Goal: Task Accomplishment & Management: Manage account settings

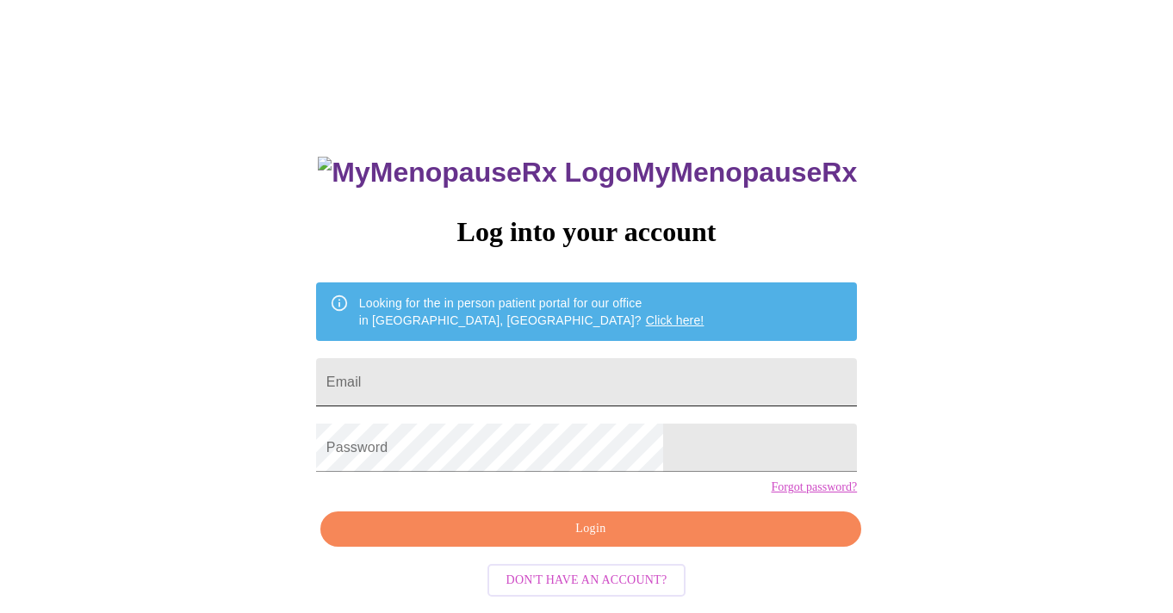
click at [519, 384] on input "Email" at bounding box center [586, 382] width 541 height 48
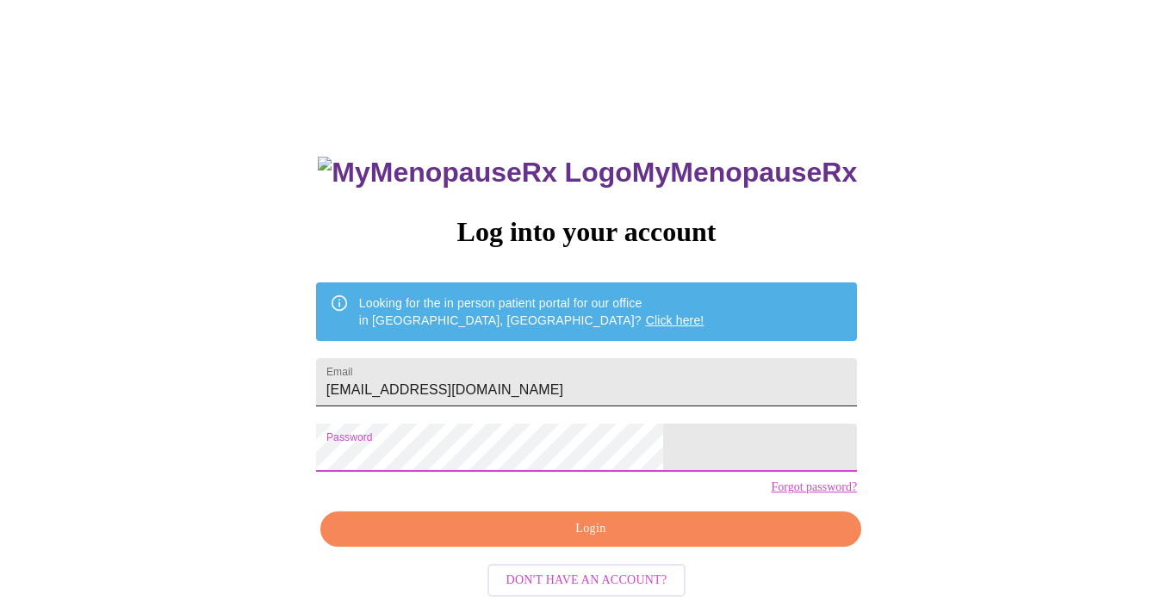
click at [582, 375] on input "cmzurawski@me.com" at bounding box center [586, 382] width 541 height 48
click at [563, 382] on input "cmzurawski@me.com" at bounding box center [586, 382] width 541 height 48
type input "cmzurawski70@gmail.com"
click at [576, 540] on span "Login" at bounding box center [590, 530] width 501 height 22
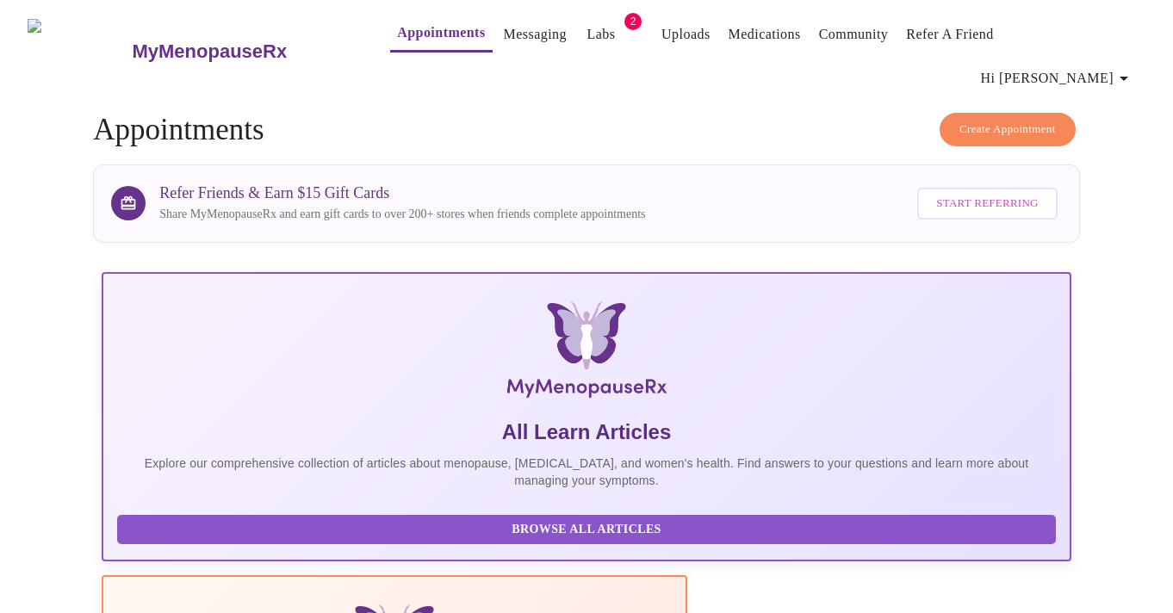
click at [400, 37] on link "Appointments" at bounding box center [441, 33] width 88 height 24
click at [1092, 66] on span "Hi [PERSON_NAME]" at bounding box center [1057, 78] width 153 height 24
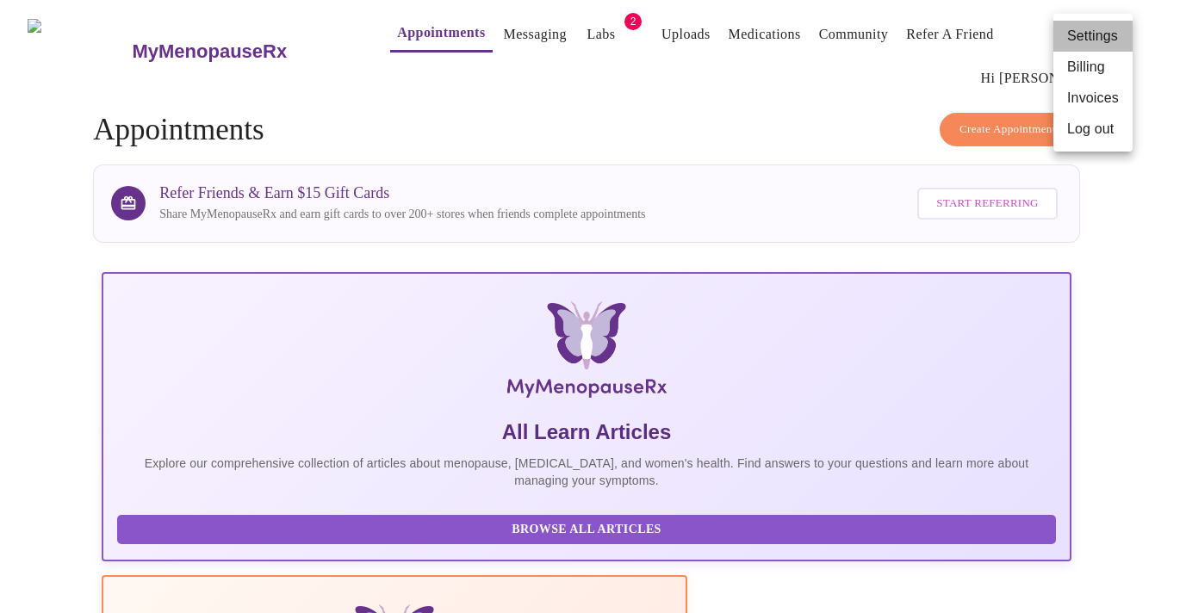
click at [1091, 33] on li "Settings" at bounding box center [1093, 36] width 79 height 31
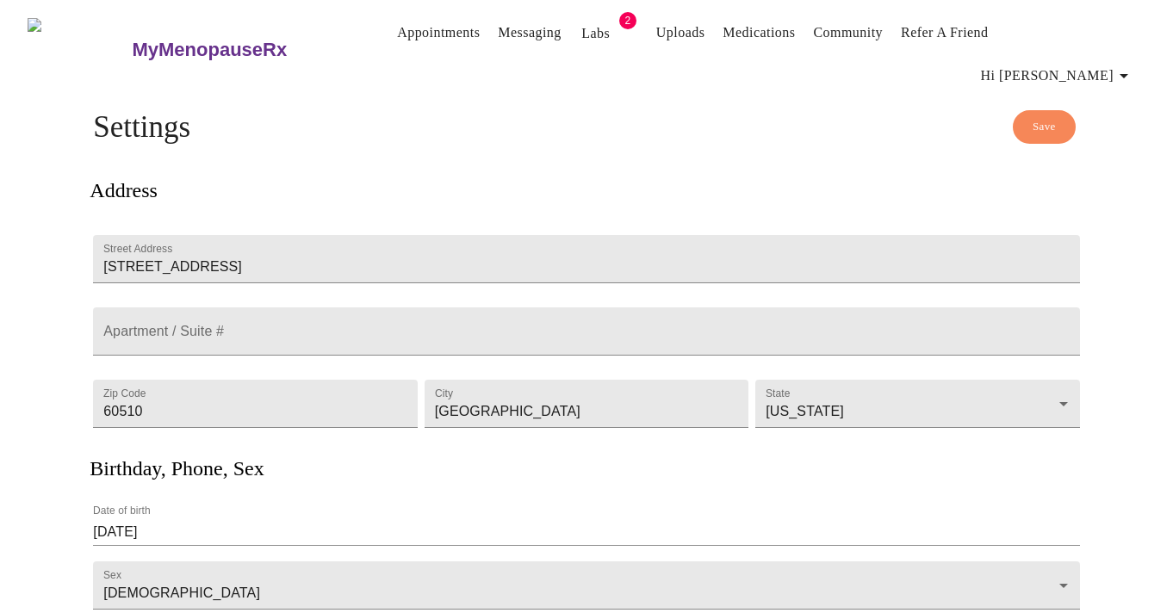
click at [407, 37] on link "Appointments" at bounding box center [438, 33] width 83 height 24
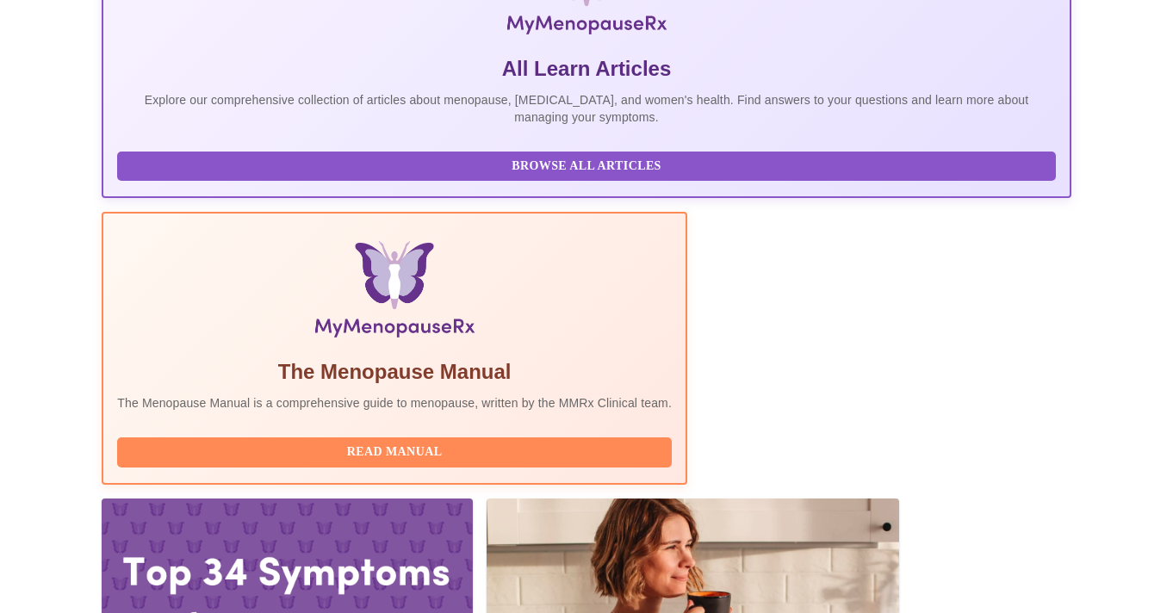
scroll to position [432, 0]
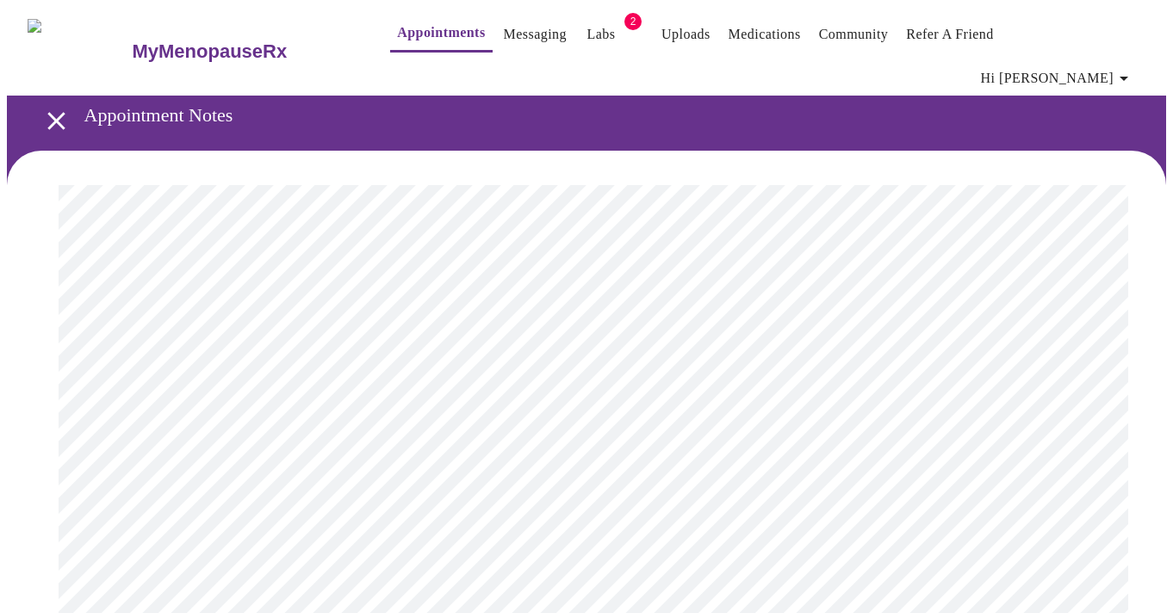
click at [588, 34] on link "Labs" at bounding box center [602, 34] width 28 height 24
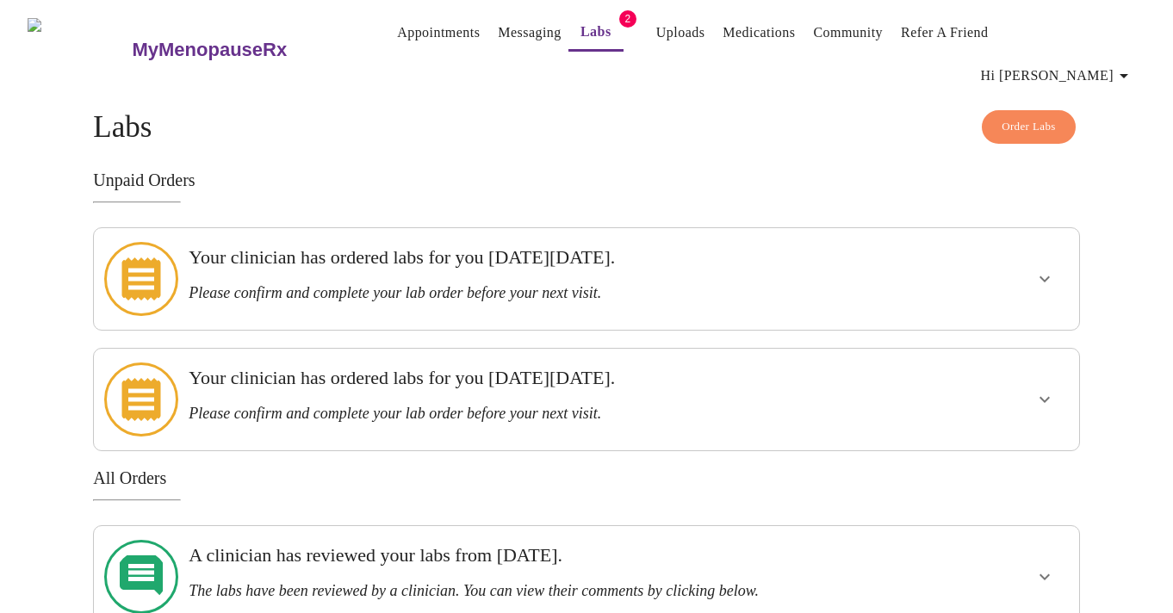
click at [519, 284] on h3 "Please confirm and complete your lab order before your next visit." at bounding box center [539, 293] width 701 height 18
click at [1045, 277] on icon "show more" at bounding box center [1045, 280] width 10 height 6
